Goal: Find specific page/section: Find specific page/section

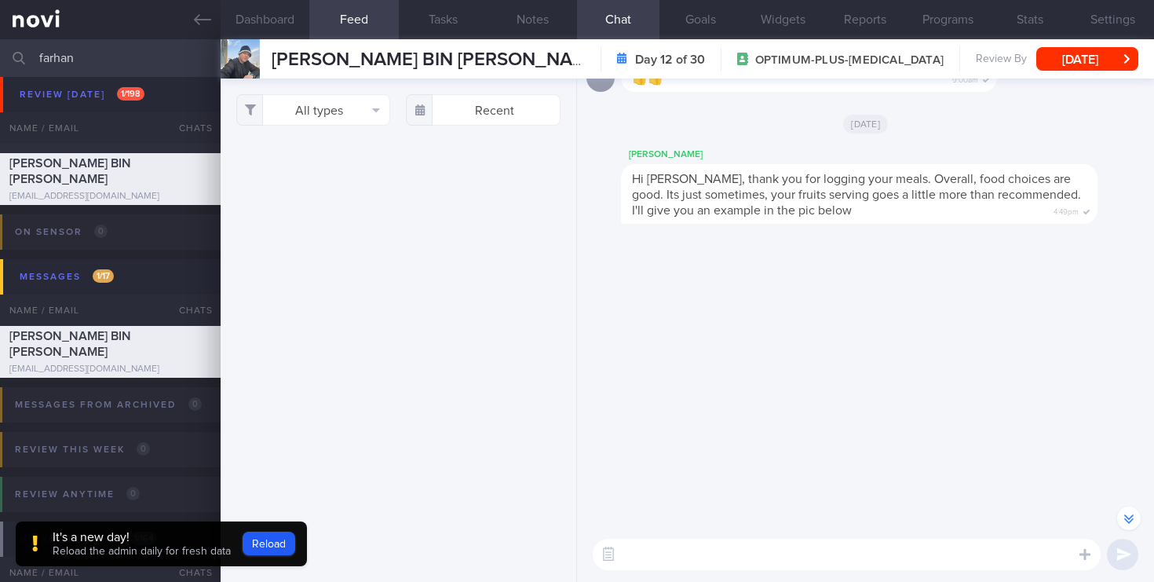
select select "7"
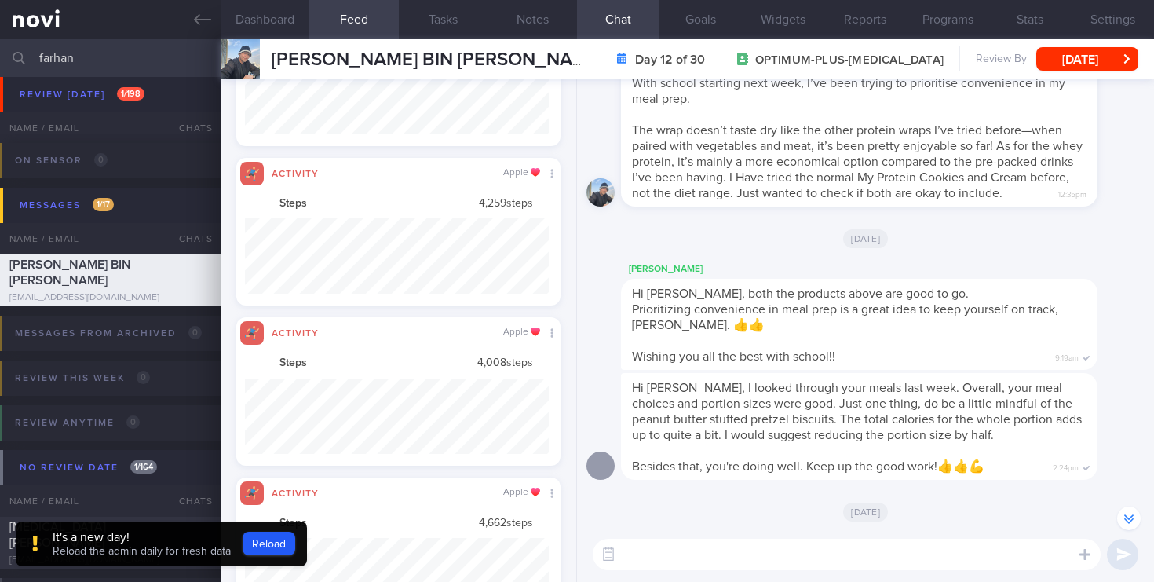
drag, startPoint x: 100, startPoint y: 56, endPoint x: 0, endPoint y: 47, distance: 100.8
click at [0, 47] on input "farhan" at bounding box center [577, 58] width 1154 height 38
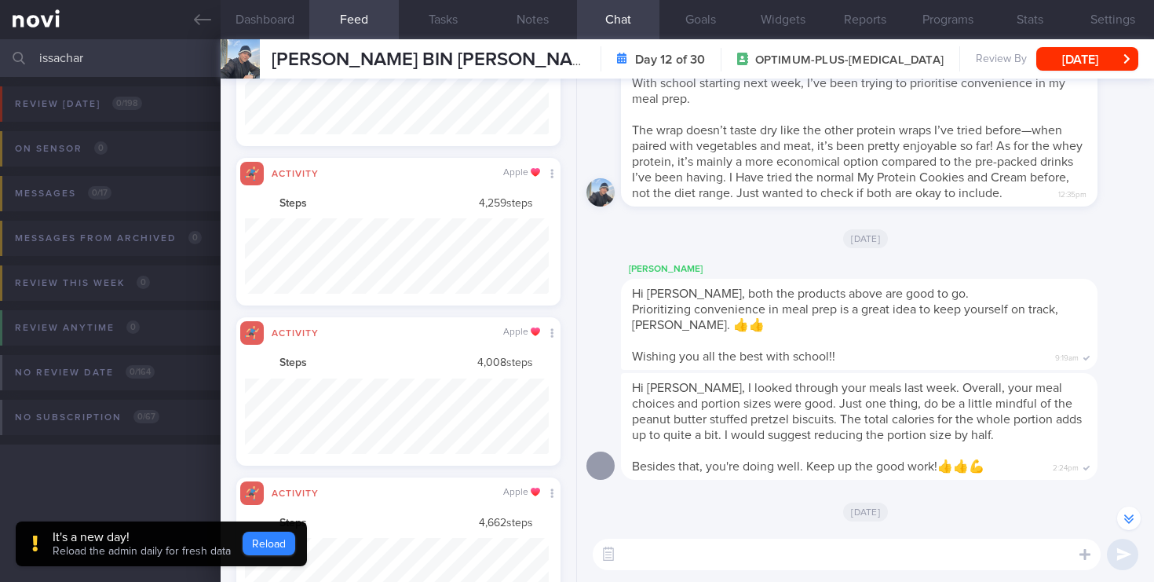
type input "issachar"
click at [275, 553] on button "Reload" at bounding box center [269, 543] width 53 height 24
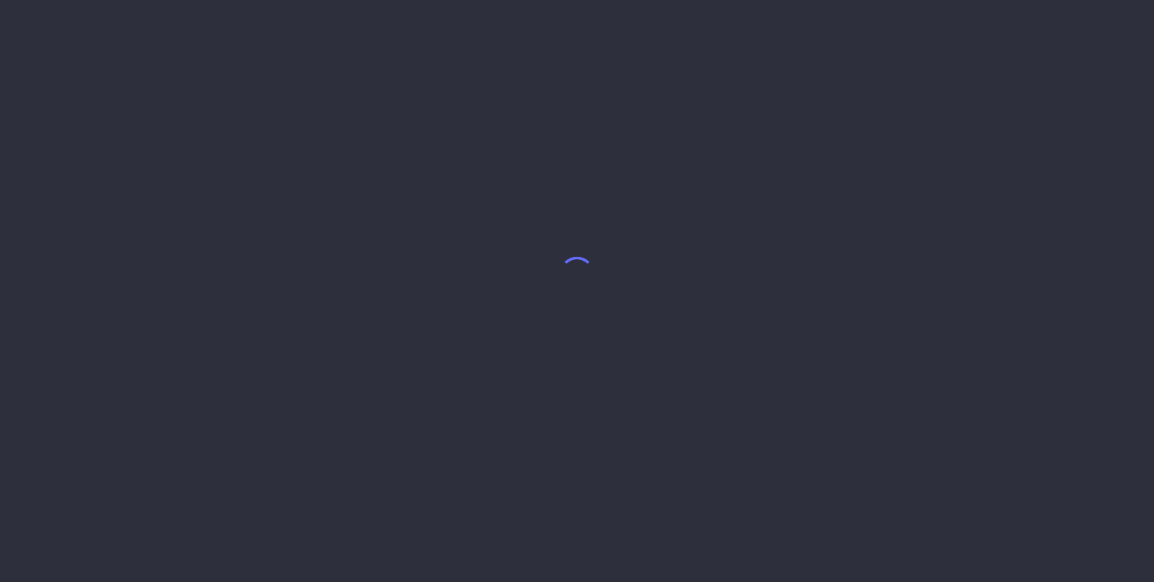
select select "7"
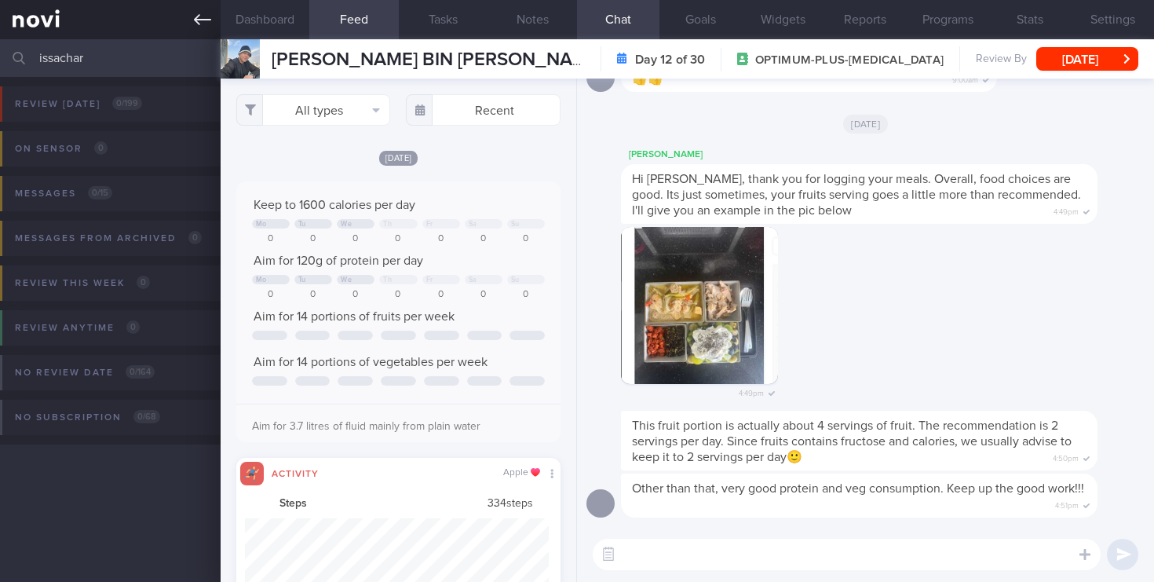
drag, startPoint x: 102, startPoint y: 57, endPoint x: 0, endPoint y: 25, distance: 107.0
click at [0, 25] on div "Patients New Users Coaches [GEOGRAPHIC_DATA] Assigned patients Assigned patient…" at bounding box center [577, 291] width 1154 height 582
